Goal: Navigation & Orientation: Find specific page/section

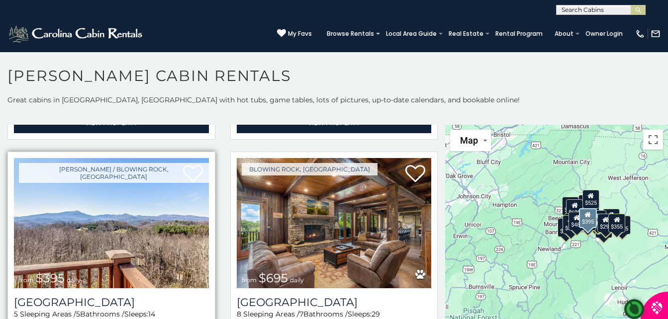
scroll to position [1591, 0]
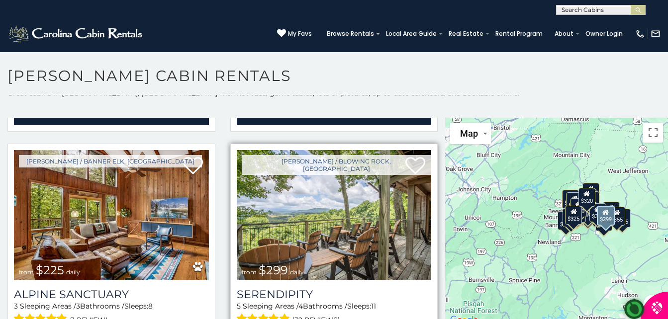
scroll to position [9, 0]
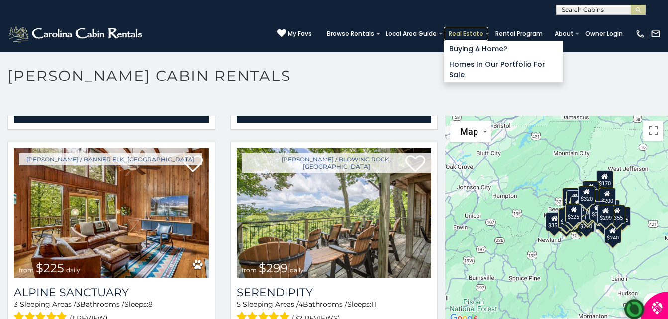
click at [443, 31] on link "Real Estate" at bounding box center [465, 34] width 45 height 14
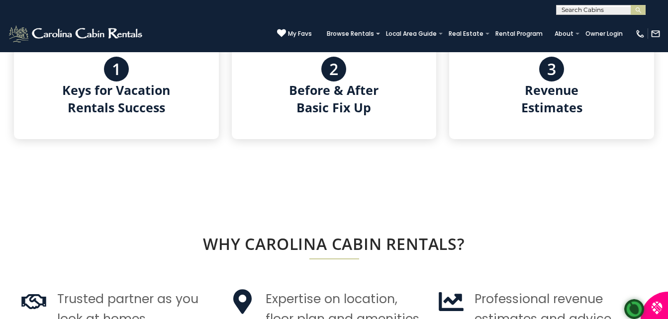
scroll to position [597, 0]
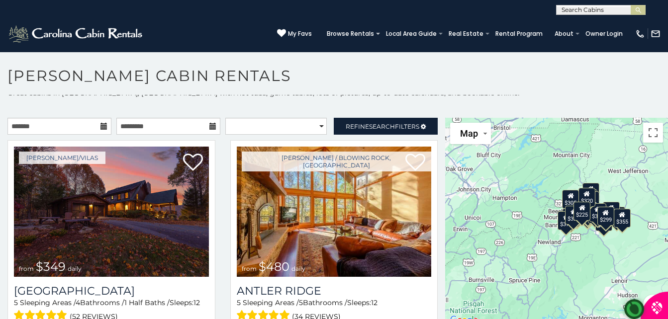
scroll to position [9, 0]
